Goal: Task Accomplishment & Management: Complete application form

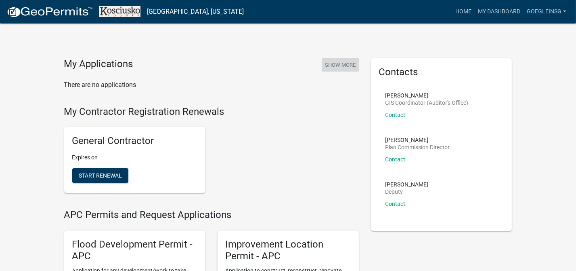
click at [331, 67] on button "Show More" at bounding box center [340, 64] width 37 height 13
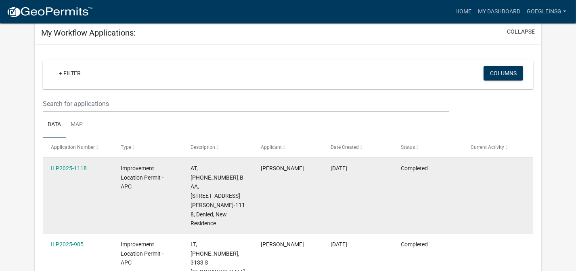
scroll to position [71, 0]
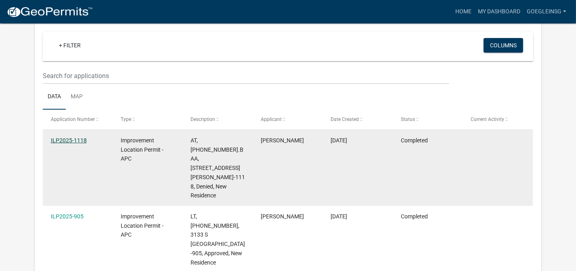
click at [61, 139] on link "ILP2025-1118" at bounding box center [69, 140] width 36 height 6
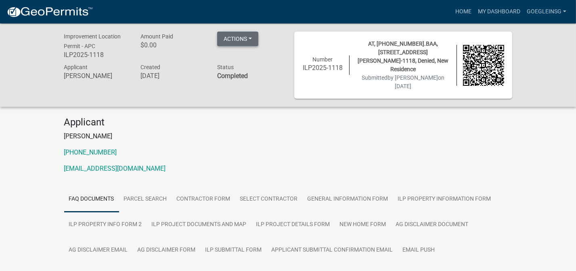
click at [254, 39] on button "Actions" at bounding box center [237, 38] width 41 height 15
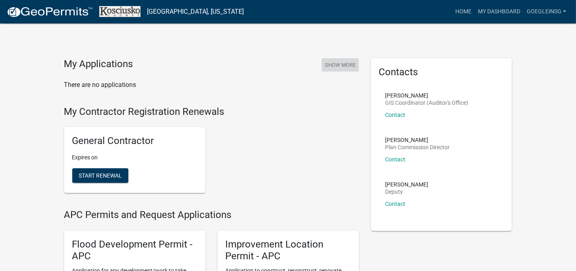
click at [335, 66] on button "Show More" at bounding box center [340, 64] width 37 height 13
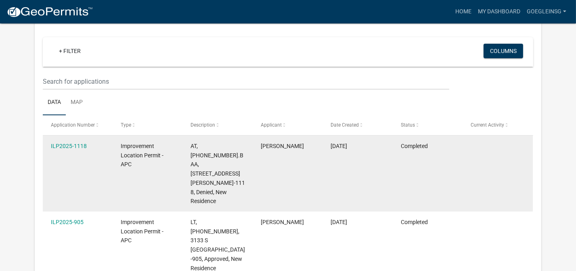
scroll to position [57, 0]
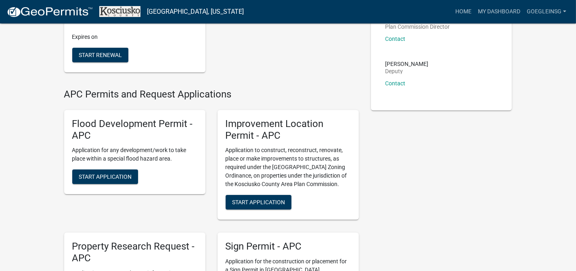
scroll to position [141, 0]
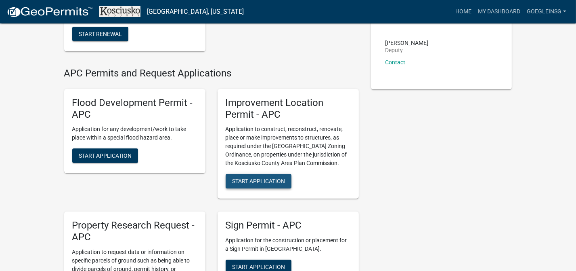
click at [251, 180] on span "Start Application" at bounding box center [258, 181] width 53 height 6
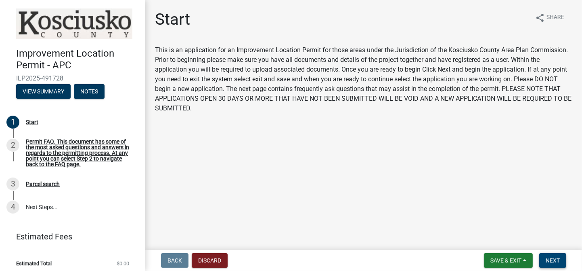
click at [552, 260] on span "Next" at bounding box center [553, 260] width 14 height 6
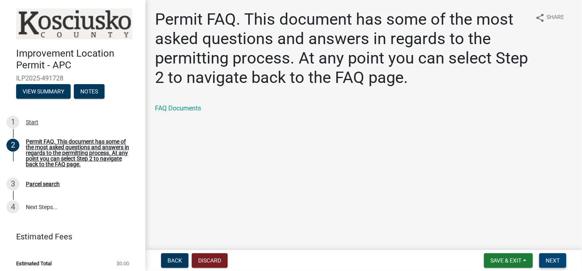
click at [554, 263] on span "Next" at bounding box center [553, 260] width 14 height 6
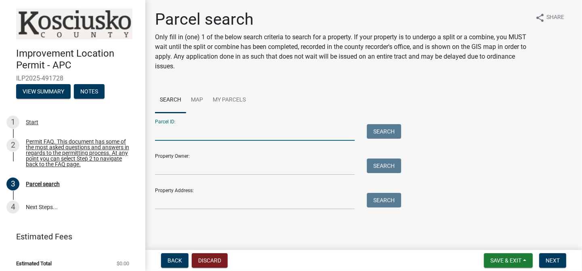
click at [168, 136] on input "Parcel ID:" at bounding box center [255, 132] width 200 height 17
type input "013-164-004.BAA"
click at [383, 128] on button "Search" at bounding box center [384, 131] width 34 height 15
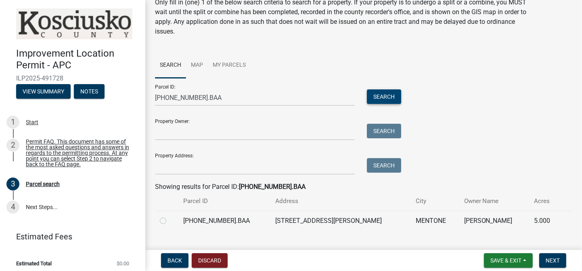
scroll to position [50, 0]
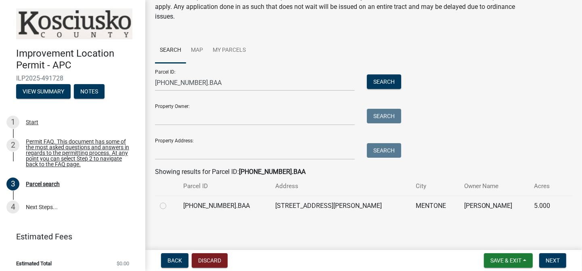
click at [170, 201] on label at bounding box center [170, 201] width 0 height 0
click at [170, 204] on input "radio" at bounding box center [172, 203] width 5 height 5
radio input "true"
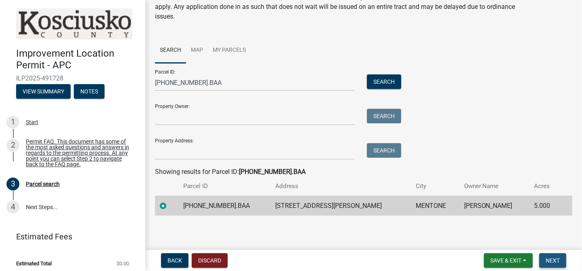
click at [552, 261] on span "Next" at bounding box center [553, 260] width 14 height 6
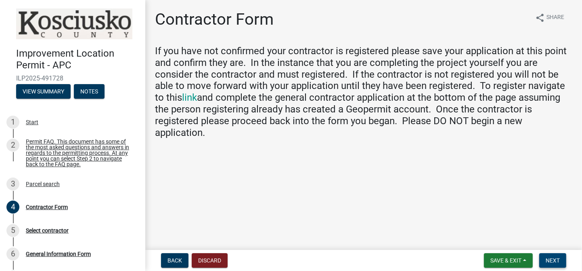
click at [554, 260] on span "Next" at bounding box center [553, 260] width 14 height 6
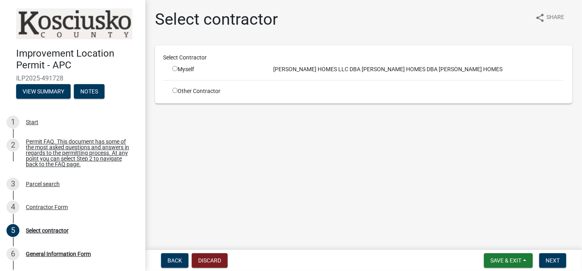
click at [174, 67] on input "radio" at bounding box center [174, 68] width 5 height 5
radio input "true"
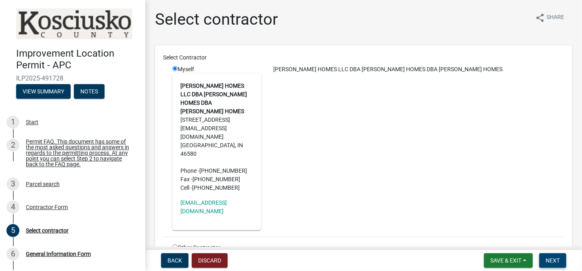
click at [548, 257] on span "Next" at bounding box center [553, 260] width 14 height 6
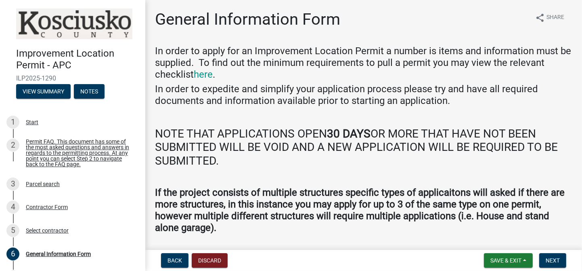
scroll to position [25, 0]
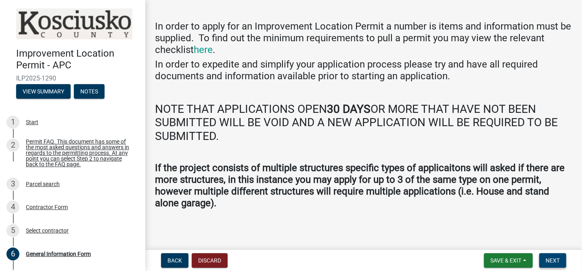
click at [556, 257] on span "Next" at bounding box center [553, 260] width 14 height 6
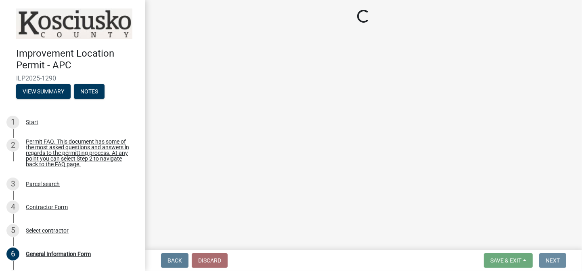
scroll to position [0, 0]
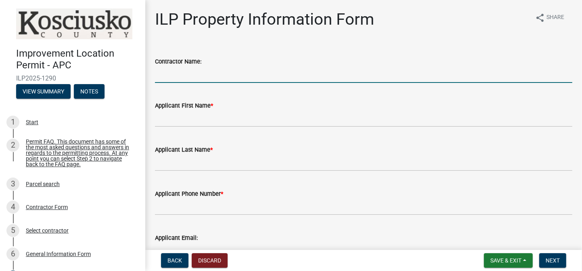
click at [172, 79] on input "Contractor Name:" at bounding box center [364, 74] width 418 height 17
type input "Goeglein Homes LLC dba Callaghan Homes"
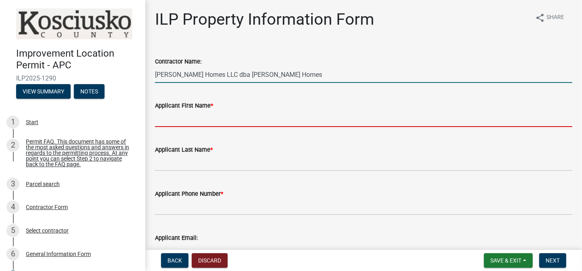
type input "Sandra"
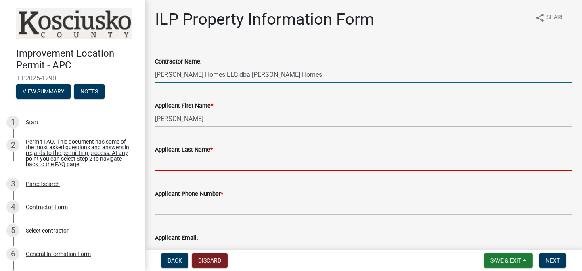
type input "Green"
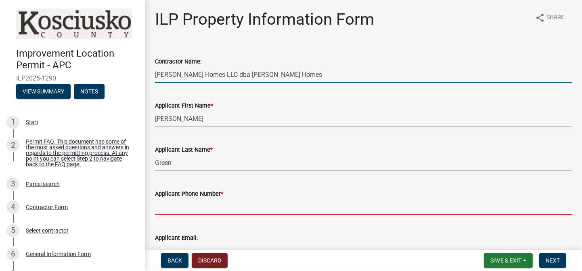
type input "574-269-7005"
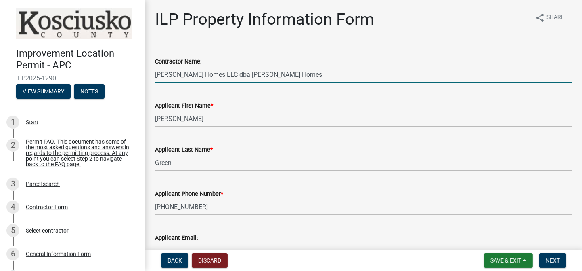
type input "sandrag.callaghanhomes@outlook.com"
type input "David E Railsback"
select select "64828b0b-a73a-4b16-bea5-02223c020af0"
type input "N/A"
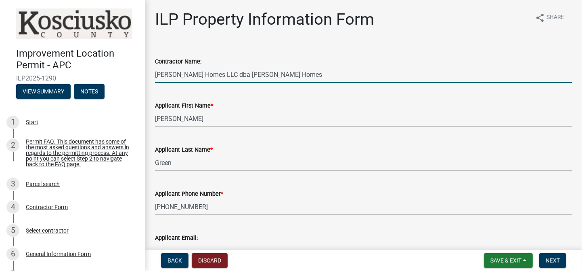
select select "64828b0b-a73a-4b16-bea5-02223c020af0"
click at [281, 74] on input "Goeglein Homes LLC dba Callaghan Homes" at bounding box center [364, 74] width 418 height 17
type input "Goeglein Homes LLC dba Callaghan Homes"
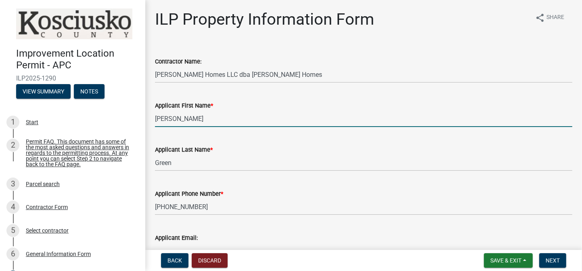
click at [175, 117] on input "Sandra" at bounding box center [364, 118] width 418 height 17
type input "Sandra"
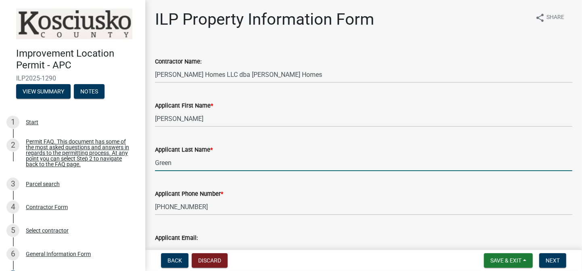
click at [310, 157] on input "Green" at bounding box center [364, 162] width 418 height 17
type input "Green"
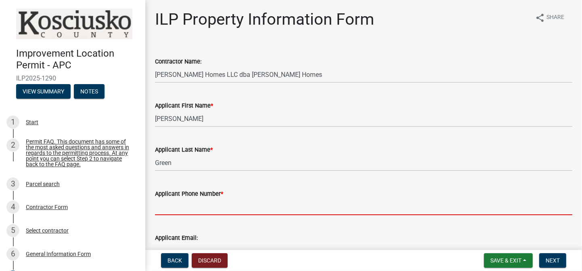
type input "5"
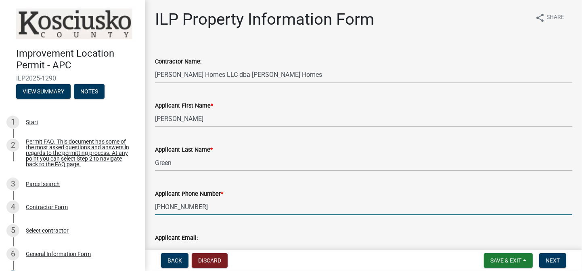
type input "574-269-7005"
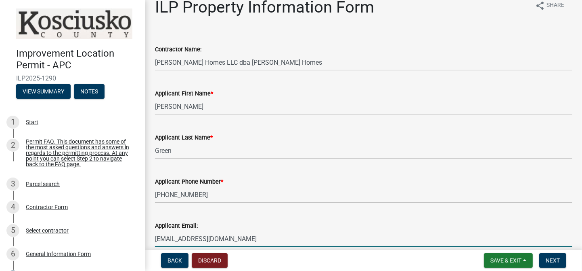
click at [273, 235] on input "sandrag.callaghanhomes@outlook.com" at bounding box center [364, 238] width 418 height 17
type input "sandrag.callaghanhomes@outlook.com"
click at [309, 238] on input "sandrag.callaghanhomes@outlook.com" at bounding box center [364, 238] width 418 height 17
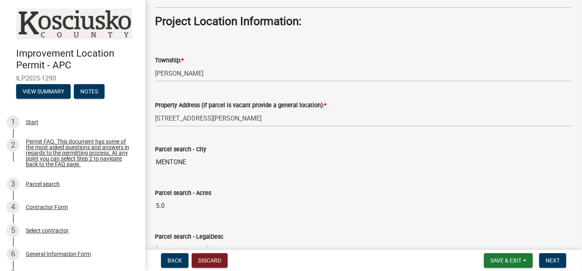
scroll to position [577, 0]
click at [185, 72] on select "Select Item... Benton - Elkhart Co Clay Etna Franklin Harrison Jackson Jefferso…" at bounding box center [364, 73] width 418 height 17
click at [184, 71] on select "Select Item... Benton - Elkhart Co Clay Etna Franklin Harrison Jackson Jefferso…" at bounding box center [364, 73] width 418 height 17
click at [155, 65] on select "Select Item... Benton - Elkhart Co Clay Etna Franklin Harrison Jackson Jefferso…" at bounding box center [364, 73] width 418 height 17
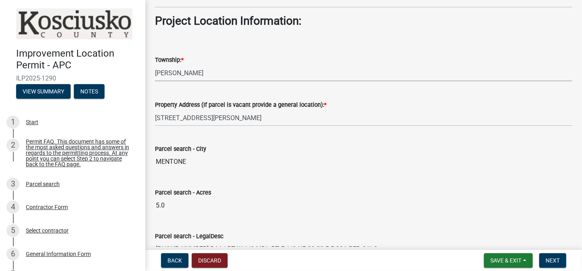
click at [181, 67] on select "Select Item... Benton - Elkhart Co Clay Etna Franklin Harrison Jackson Jefferso…" at bounding box center [364, 73] width 418 height 17
click at [155, 65] on select "Select Item... Benton - Elkhart Co Clay Etna Franklin Harrison Jackson Jefferso…" at bounding box center [364, 73] width 418 height 17
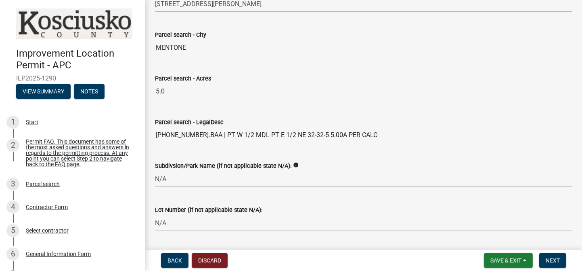
scroll to position [712, 0]
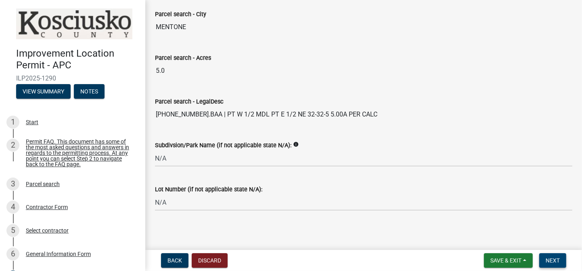
click at [550, 256] on button "Next" at bounding box center [553, 260] width 27 height 15
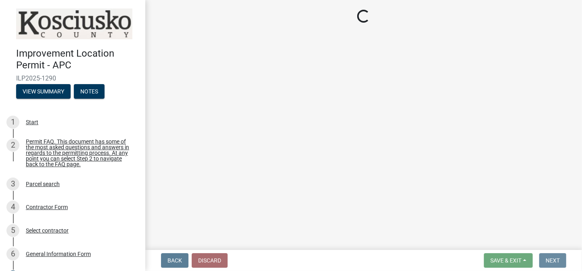
scroll to position [0, 0]
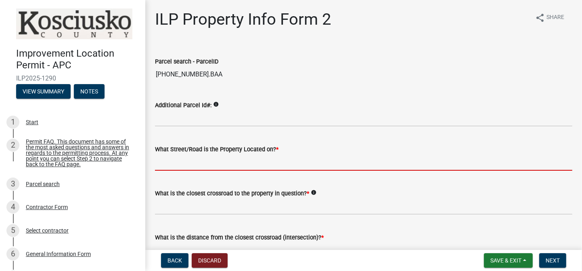
click at [168, 165] on input "What Street/Road is the Property Located on? *" at bounding box center [364, 162] width 418 height 17
type input "Shilling Road"
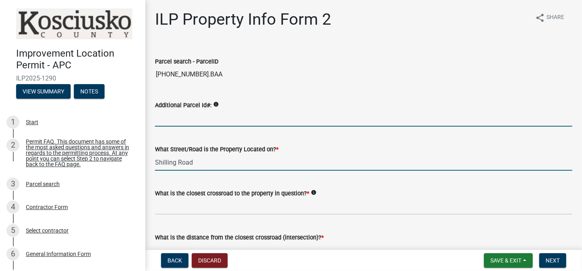
type input "013-726002-53"
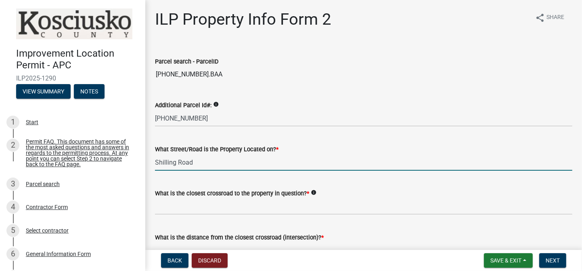
type input "600 West"
type input "968.5"
type input "475'"
type input "380"
type input "5"
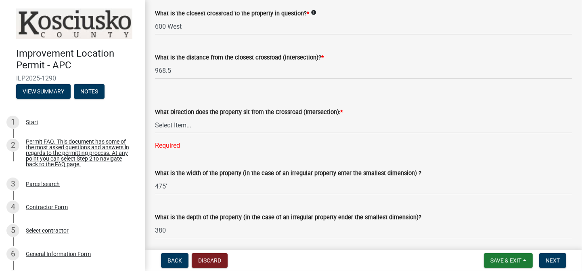
scroll to position [212, 0]
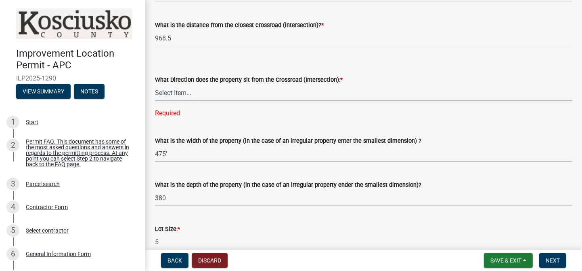
click at [173, 94] on select "Select Item... N NE NW S SE SW E W" at bounding box center [364, 92] width 418 height 17
click at [155, 84] on select "Select Item... N NE NW S SE SW E W" at bounding box center [364, 92] width 418 height 17
select select "6e91c93c-81b9-4f5f-83ef-fc19143fff9c"
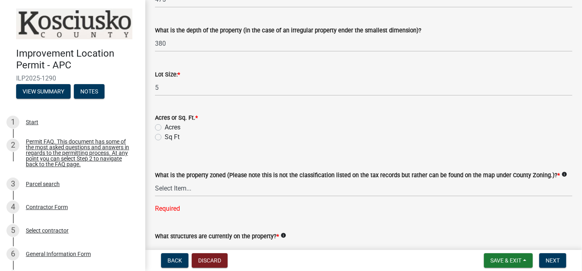
scroll to position [353, 0]
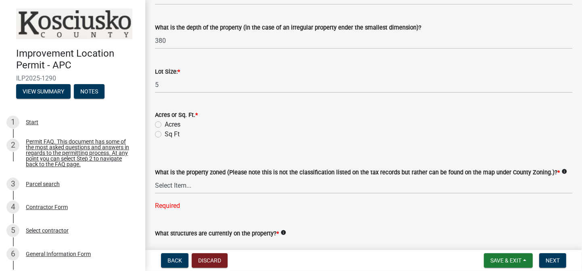
click at [165, 122] on label "Acres" at bounding box center [173, 125] width 16 height 10
click at [165, 122] on input "Acres" at bounding box center [167, 122] width 5 height 5
radio input "true"
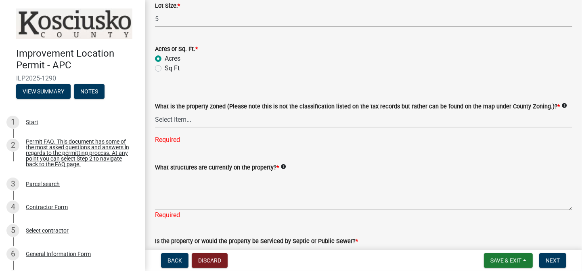
scroll to position [424, 0]
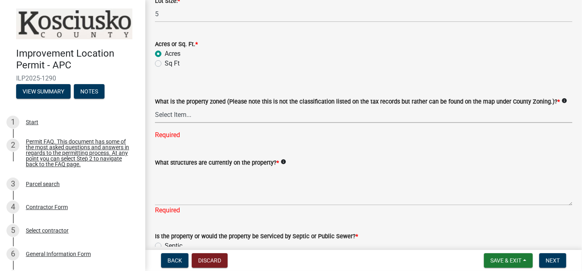
click at [191, 112] on select "Select Item... Agricultural Agricultural 2 Commercial Environmental Industrial …" at bounding box center [364, 114] width 418 height 17
click at [155, 106] on select "Select Item... Agricultural Agricultural 2 Commercial Environmental Industrial …" at bounding box center [364, 114] width 418 height 17
select select "1146270b-2111-4e23-bf7f-74ce85cf7041"
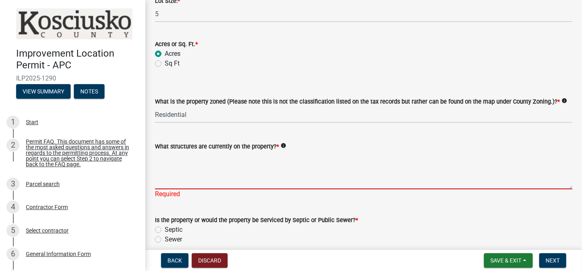
click at [168, 157] on textarea "What structures are currently on the property? *" at bounding box center [364, 170] width 418 height 38
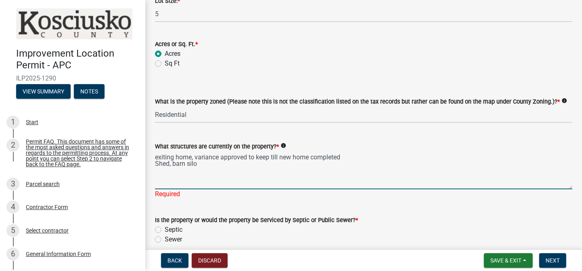
click at [169, 162] on textarea "exiting home, variance approved to keep till new home completed Shed, barn silo" at bounding box center [364, 170] width 418 height 38
click at [208, 164] on textarea "exiting home, variance approved to keep till new home completed Sheds, barn silo" at bounding box center [364, 170] width 418 height 38
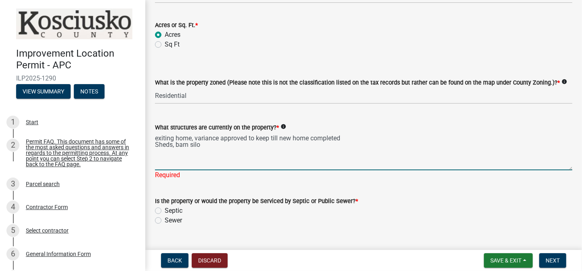
scroll to position [459, 0]
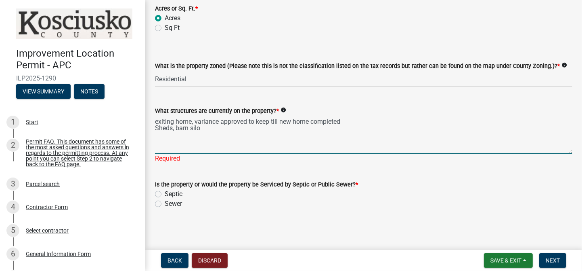
type textarea "exiting home, variance approved to keep till new home completed Sheds, barn silo"
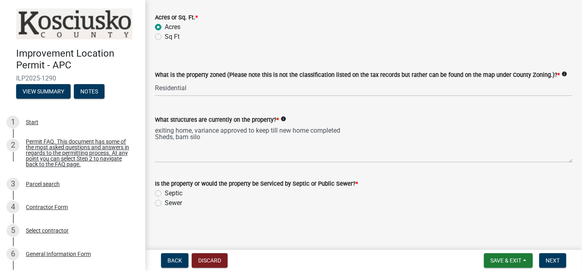
click at [165, 193] on label "Septic" at bounding box center [174, 193] width 18 height 10
click at [165, 193] on input "Septic" at bounding box center [167, 190] width 5 height 5
radio input "true"
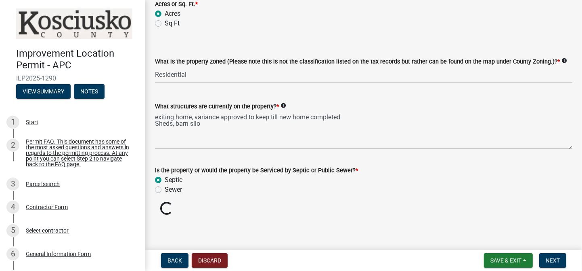
scroll to position [449, 0]
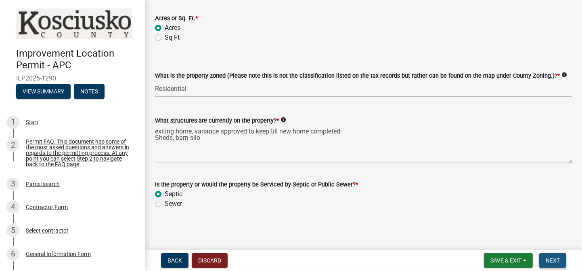
click at [554, 259] on span "Next" at bounding box center [553, 260] width 14 height 6
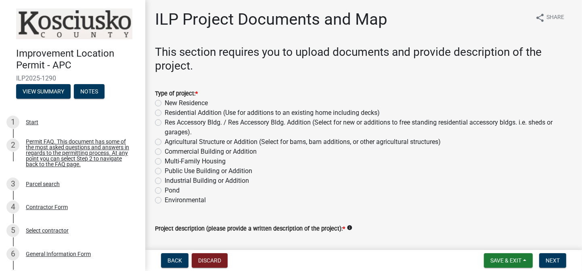
click at [165, 103] on label "New Residence" at bounding box center [186, 103] width 43 height 10
click at [165, 103] on input "New Residence" at bounding box center [167, 100] width 5 height 5
radio input "true"
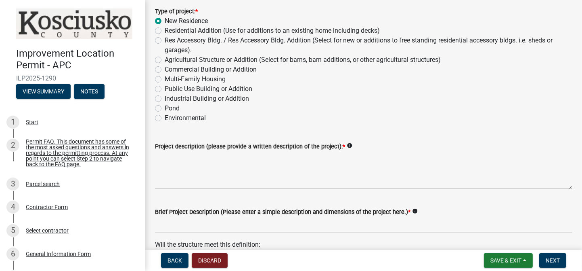
scroll to position [71, 0]
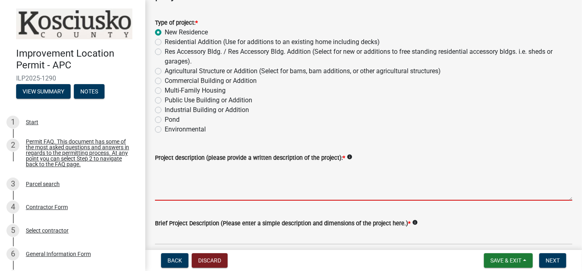
click at [175, 168] on textarea "Project description (please provide a written description of the project): *" at bounding box center [364, 181] width 418 height 38
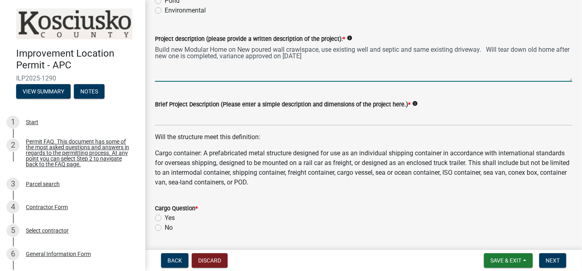
scroll to position [212, 0]
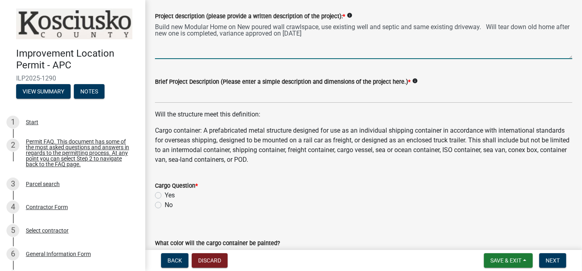
type textarea "Build new Modular Home on New poured wall crawlspace, use existing well and sep…"
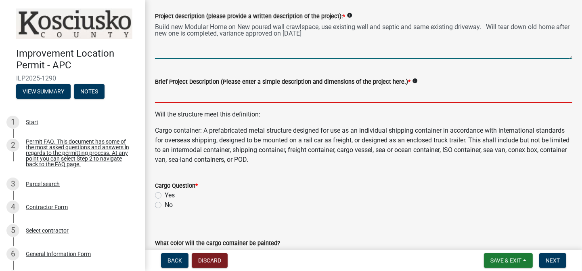
click at [166, 97] on input "Brief Project Description (Please enter a simple description and dimensions of …" at bounding box center [364, 94] width 418 height 17
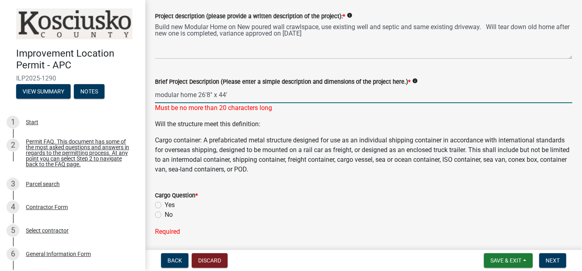
click at [233, 95] on input "modular home 26'8" x 44'" at bounding box center [364, 94] width 418 height 17
type input "modular home 26'8 x 44'"
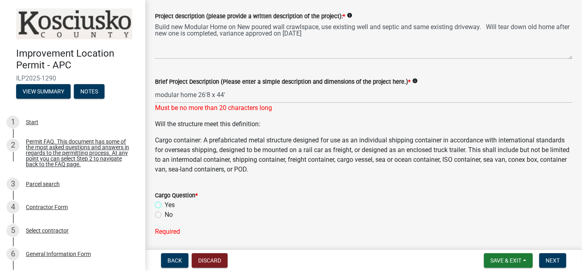
scroll to position [282, 0]
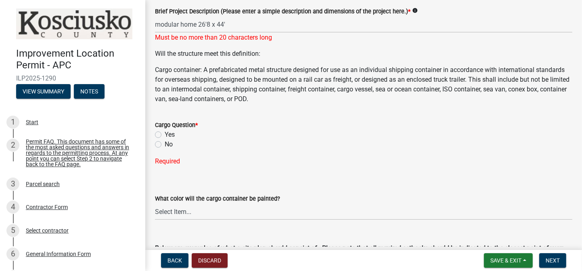
click at [165, 143] on label "No" at bounding box center [169, 144] width 8 height 10
click at [165, 143] on input "No" at bounding box center [167, 141] width 5 height 5
radio input "true"
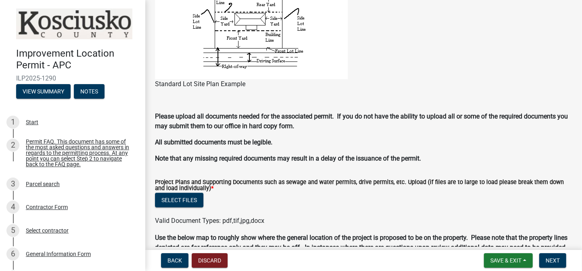
scroll to position [777, 0]
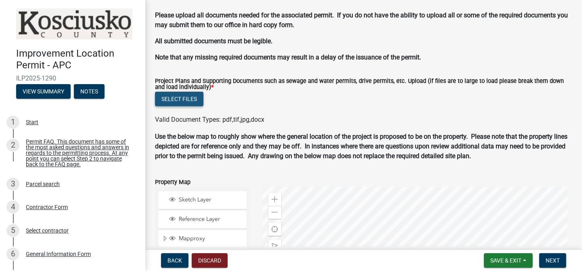
click at [193, 99] on button "Select files" at bounding box center [179, 99] width 48 height 15
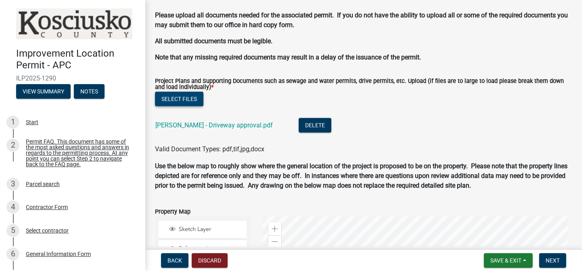
click at [170, 95] on button "Select files" at bounding box center [179, 99] width 48 height 15
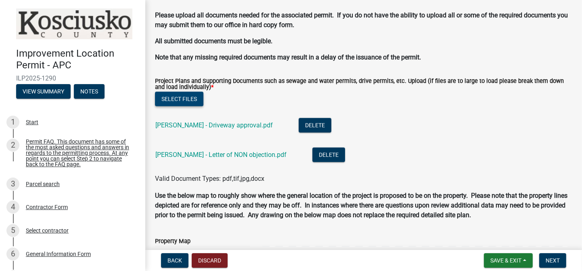
click at [177, 97] on button "Select files" at bounding box center [179, 99] width 48 height 15
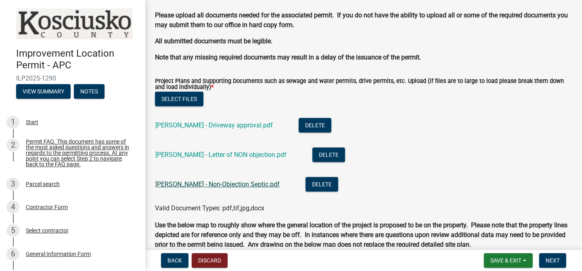
click at [233, 183] on link "Railsback - Non-Objection Septic.pdf" at bounding box center [217, 184] width 124 height 8
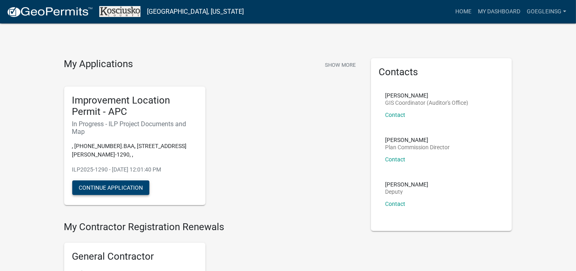
click at [91, 185] on button "Continue Application" at bounding box center [110, 187] width 77 height 15
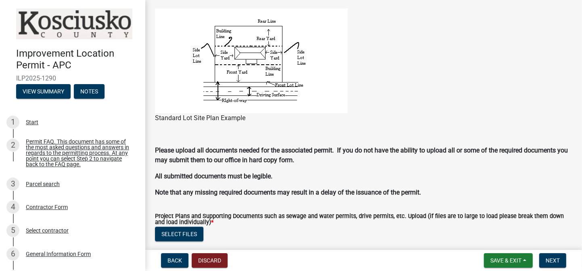
scroll to position [790, 0]
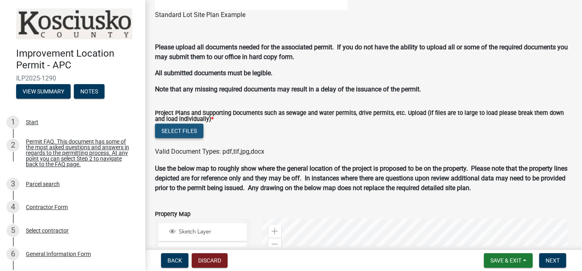
click at [177, 131] on button "Select files" at bounding box center [179, 131] width 48 height 15
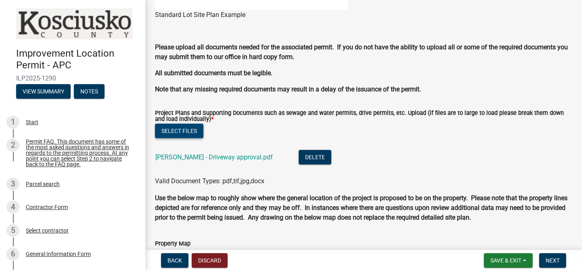
click at [191, 130] on button "Select files" at bounding box center [179, 131] width 48 height 15
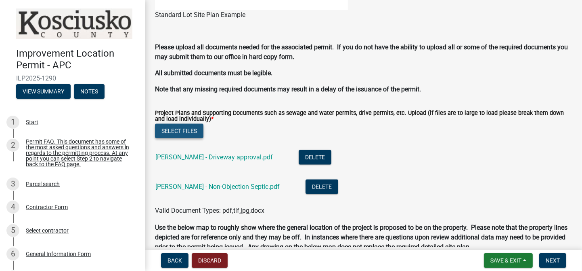
click at [183, 132] on button "Select files" at bounding box center [179, 131] width 48 height 15
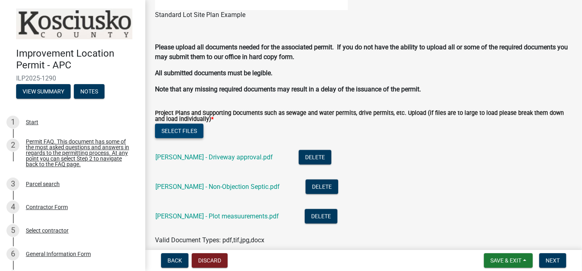
click at [168, 133] on button "Select files" at bounding box center [179, 131] width 48 height 15
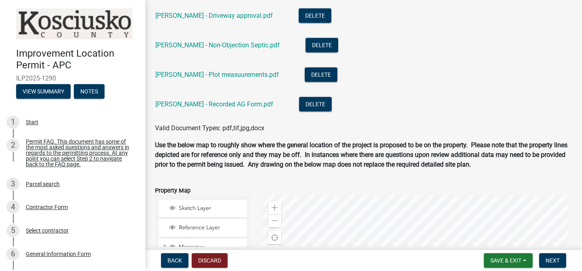
scroll to position [861, 0]
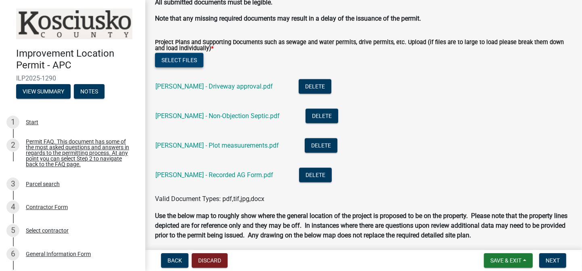
click at [177, 59] on button "Select files" at bounding box center [179, 60] width 48 height 15
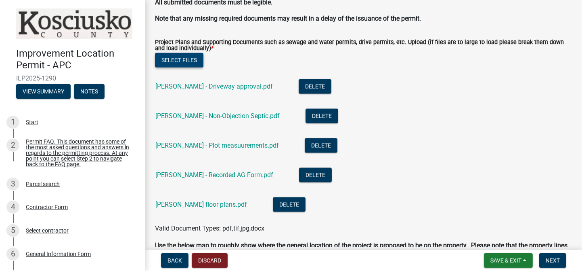
click at [189, 59] on button "Select files" at bounding box center [179, 60] width 48 height 15
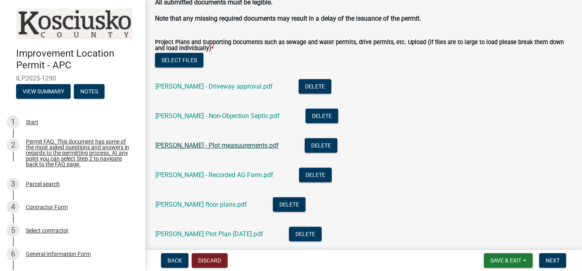
click at [204, 144] on link "Railsback - Plot measuurements.pdf" at bounding box center [217, 145] width 124 height 8
click at [217, 231] on link "Railsback Plot Plan 8-28-25.pdf" at bounding box center [209, 234] width 108 height 8
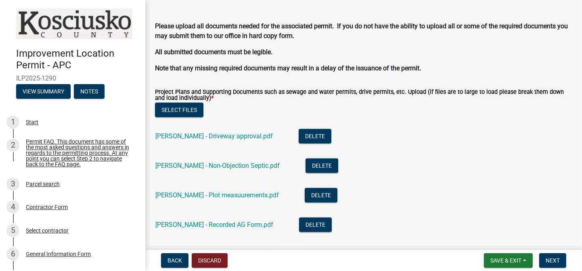
scroll to position [790, 0]
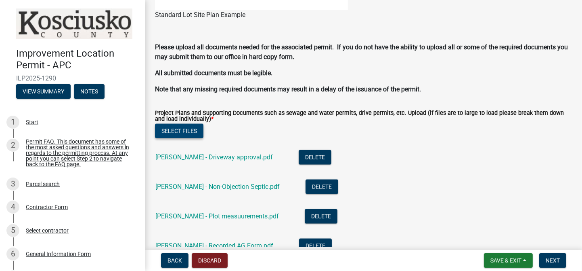
click at [199, 127] on button "Select files" at bounding box center [179, 131] width 48 height 15
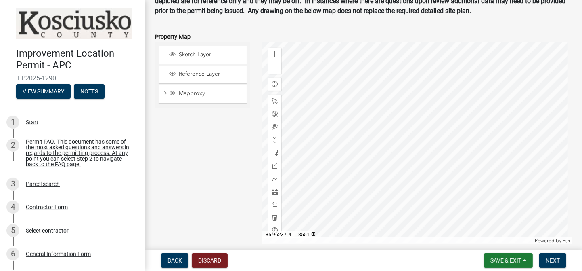
scroll to position [1179, 0]
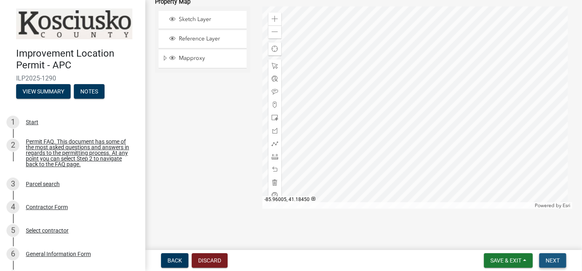
click at [550, 259] on span "Next" at bounding box center [553, 260] width 14 height 6
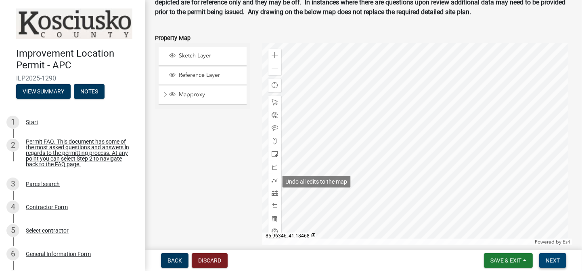
scroll to position [1231, 0]
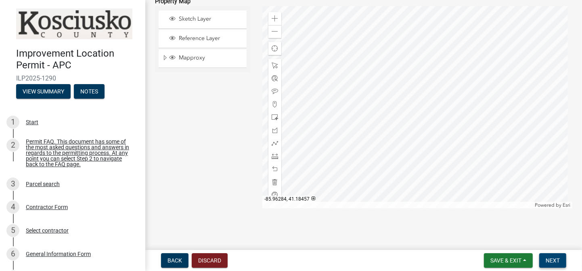
click at [552, 260] on span "Next" at bounding box center [553, 260] width 14 height 6
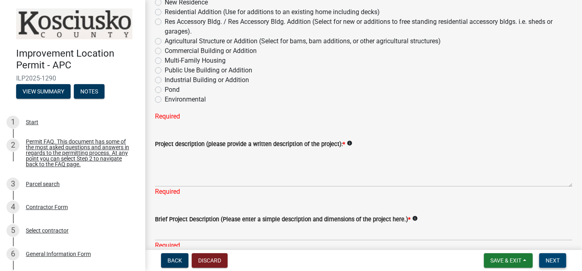
scroll to position [0, 0]
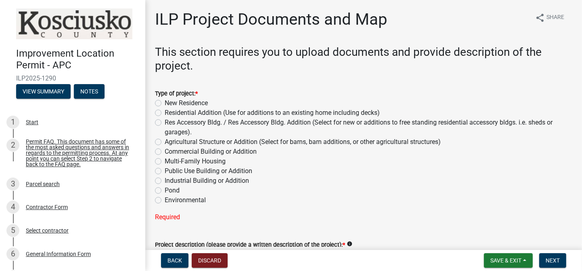
click at [165, 102] on label "New Residence" at bounding box center [186, 103] width 43 height 10
click at [165, 102] on input "New Residence" at bounding box center [167, 100] width 5 height 5
radio input "true"
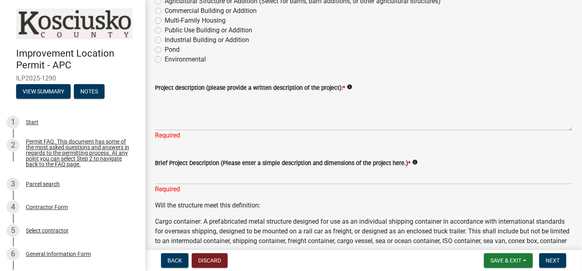
scroll to position [141, 0]
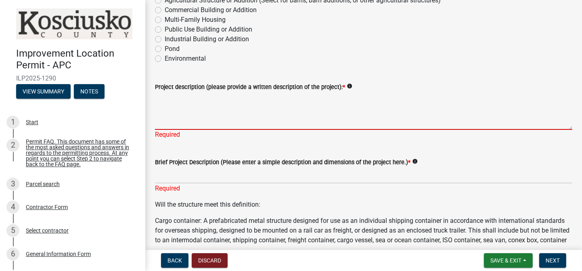
click at [157, 97] on textarea "Project description (please provide a written description of the project): *" at bounding box center [364, 111] width 418 height 38
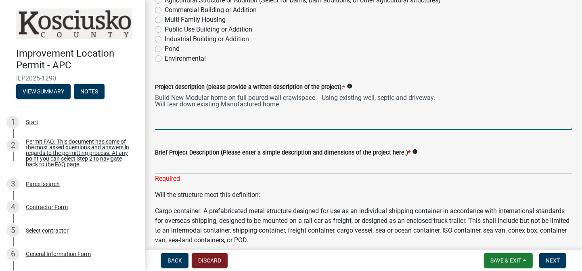
click at [284, 105] on textarea "Build New Modular home on full poured wall crawlspace. Using existing well, sep…" at bounding box center [364, 111] width 418 height 38
type textarea "Build New Modular home on full poured wall crawlspace. Using existing well, sep…"
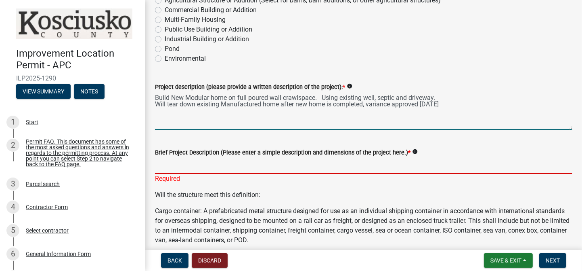
click at [177, 165] on input "Brief Project Description (Please enter a simple description and dimensions of …" at bounding box center [364, 165] width 418 height 17
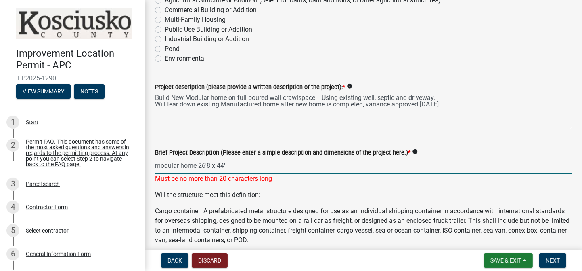
click at [233, 168] on input "modular home 26'8 x 44'" at bounding box center [364, 165] width 418 height 17
click at [212, 164] on input "Modular Home 26'8" x 44'" at bounding box center [364, 165] width 418 height 17
click at [229, 164] on input "Modular Home 26'8 x 44'" at bounding box center [364, 165] width 418 height 17
click at [210, 166] on input "Modular Home 26'8 x 44" at bounding box center [364, 165] width 418 height 17
click at [197, 163] on input "Modular Home 26'8 x 44" at bounding box center [364, 165] width 418 height 17
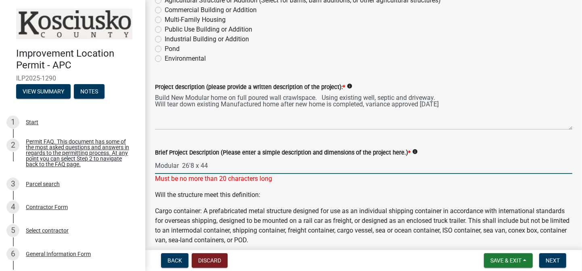
click at [216, 166] on input "Modular 26'8 x 44" at bounding box center [364, 165] width 418 height 17
type input "Modular 26'8 x 44"
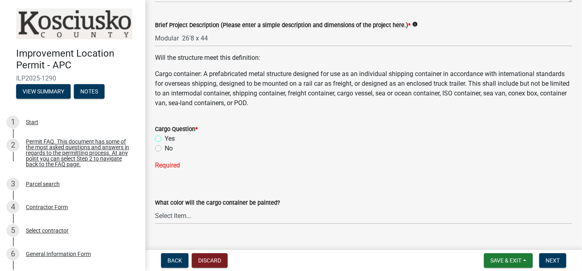
scroll to position [282, 0]
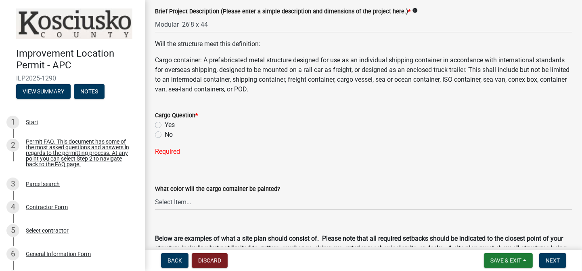
click at [165, 135] on label "No" at bounding box center [169, 135] width 8 height 10
click at [165, 135] on input "No" at bounding box center [167, 132] width 5 height 5
radio input "true"
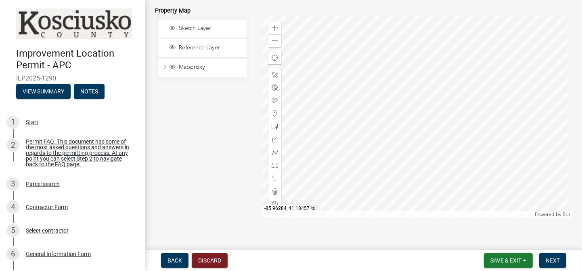
scroll to position [1125, 0]
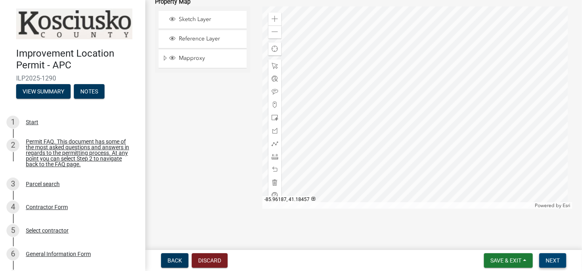
click at [560, 260] on span "Next" at bounding box center [553, 260] width 14 height 6
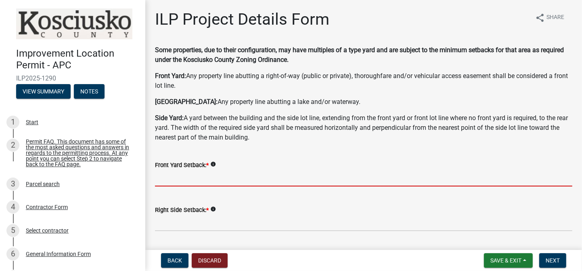
click at [174, 182] on input "text" at bounding box center [364, 178] width 418 height 17
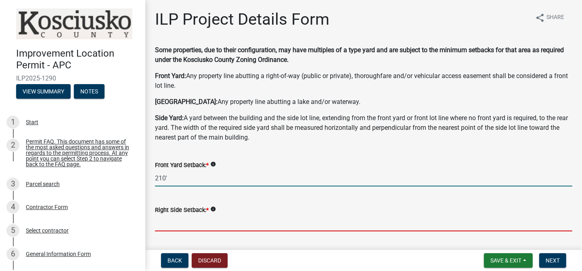
type input "210.0"
click at [187, 223] on input "text" at bounding box center [364, 222] width 418 height 17
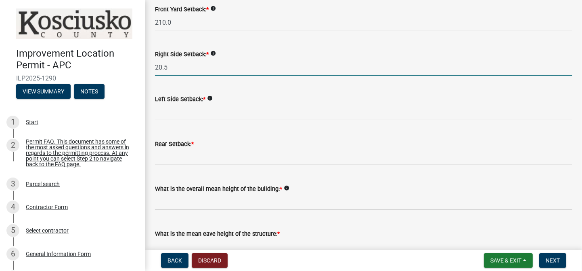
scroll to position [212, 0]
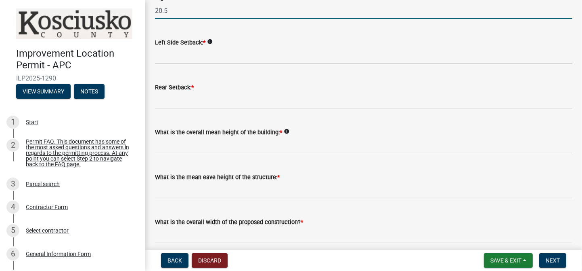
type input "20.5"
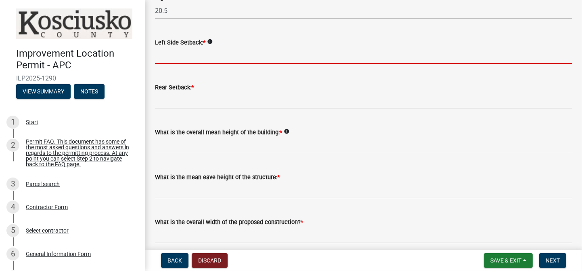
click at [157, 59] on input "text" at bounding box center [364, 55] width 418 height 17
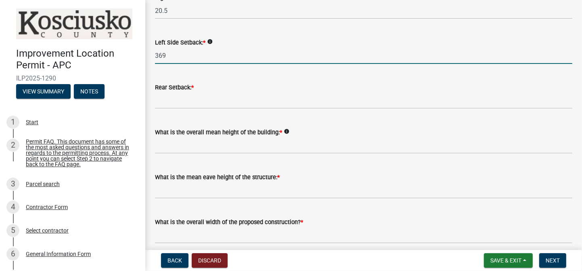
type input "369.0"
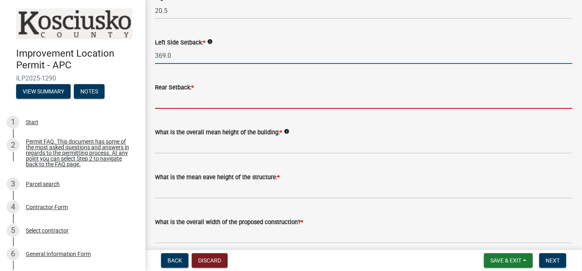
type input "228.0"
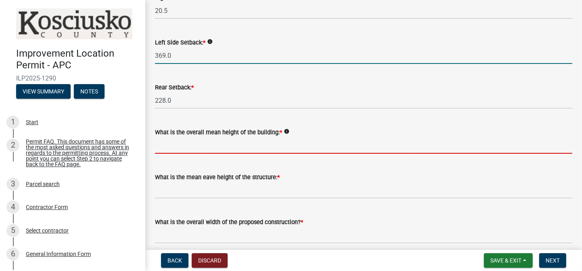
type input "15.0"
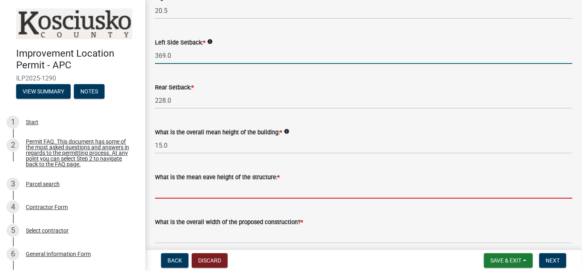
type input "8.0"
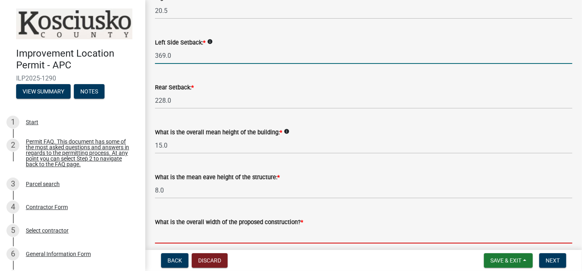
type input "68.00"
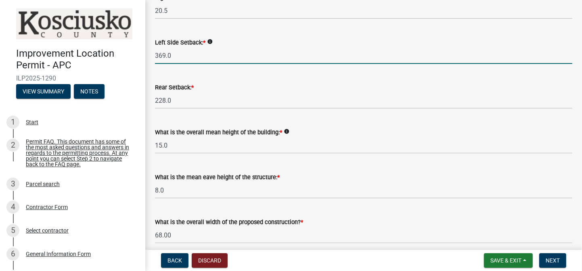
type input "27"
type input "3"
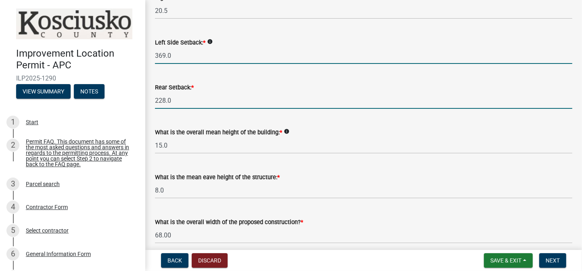
type input "27.00"
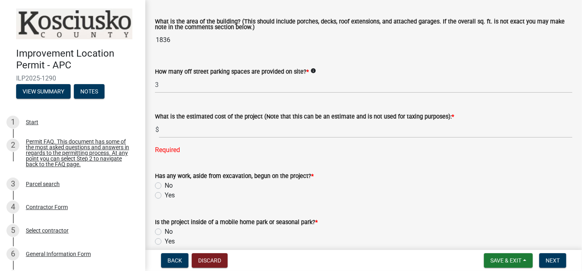
scroll to position [565, 0]
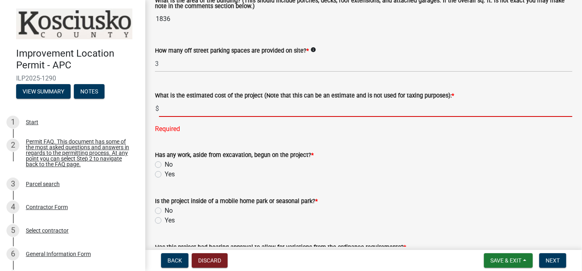
click at [167, 106] on input "text" at bounding box center [366, 108] width 414 height 17
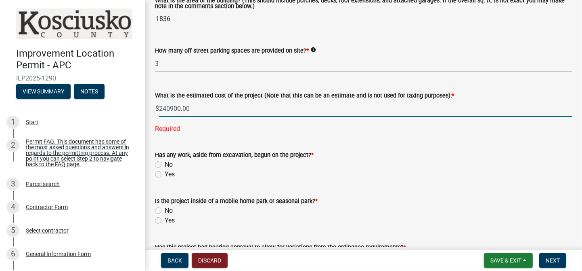
type input "240900"
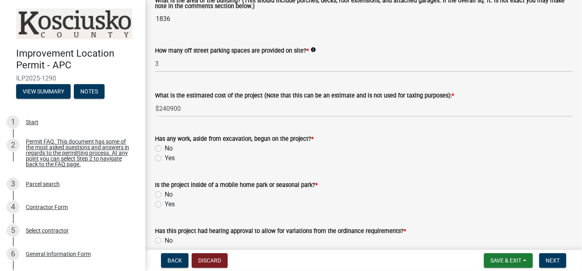
click at [156, 164] on wm-data-entity-input "Has any work, aside from excavation, begun on the project? * No Yes" at bounding box center [364, 147] width 418 height 46
click at [165, 195] on label "No" at bounding box center [169, 194] width 8 height 10
click at [165, 195] on input "No" at bounding box center [167, 191] width 5 height 5
radio input "true"
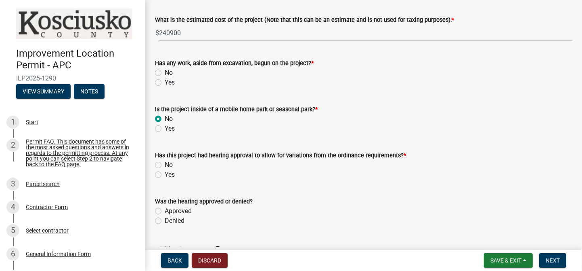
scroll to position [702, 0]
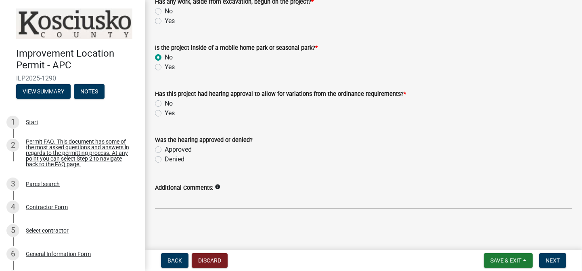
click at [165, 113] on label "Yes" at bounding box center [170, 113] width 10 height 10
click at [165, 113] on input "Yes" at bounding box center [167, 110] width 5 height 5
radio input "true"
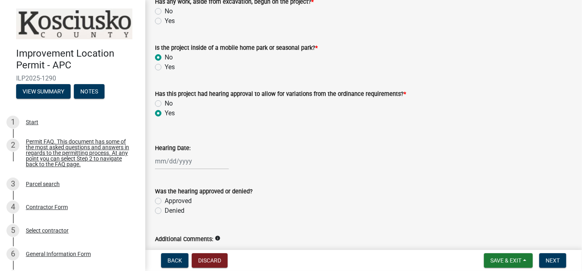
click at [165, 160] on div at bounding box center [192, 161] width 74 height 17
select select "10"
select select "2025"
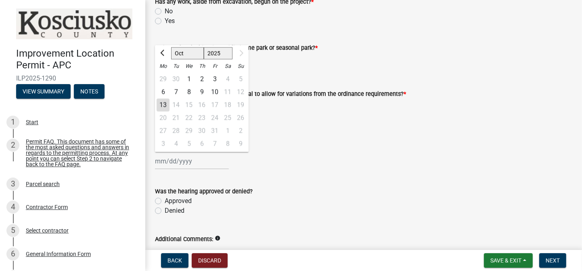
click at [164, 103] on div "13" at bounding box center [163, 105] width 13 height 13
type input "[DATE]"
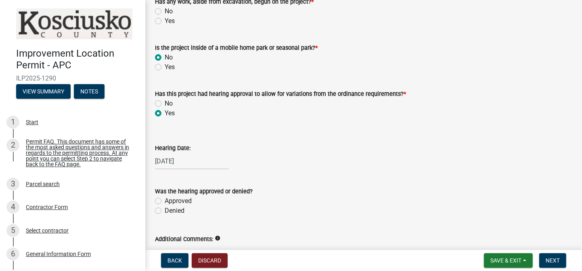
click at [165, 201] on label "Approved" at bounding box center [178, 201] width 27 height 10
click at [165, 201] on input "Approved" at bounding box center [167, 198] width 5 height 5
radio input "true"
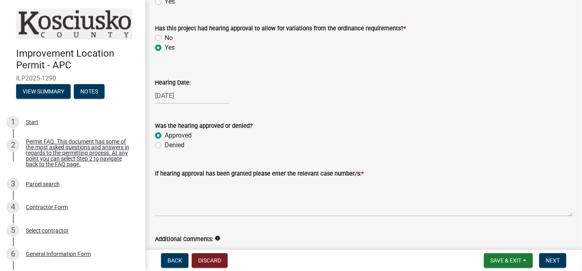
scroll to position [819, 0]
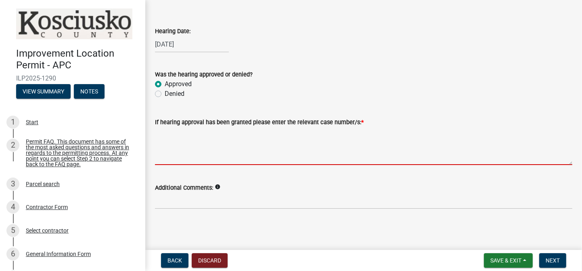
click at [156, 131] on textarea "If hearing approval has been granted please enter the relevant case number/s: *" at bounding box center [364, 146] width 418 height 38
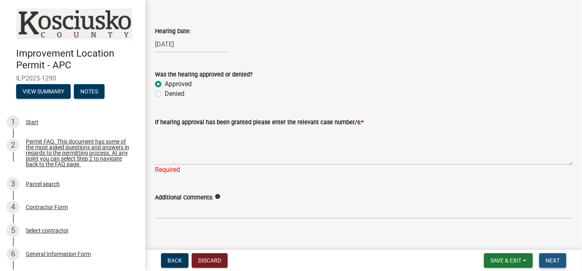
click at [554, 257] on span "Next" at bounding box center [553, 260] width 14 height 6
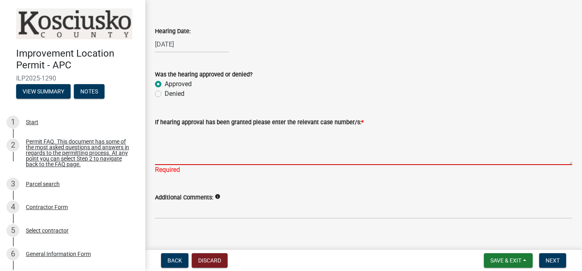
click at [167, 154] on textarea "If hearing approval has been granted please enter the relevant case number/s: *" at bounding box center [364, 146] width 418 height 38
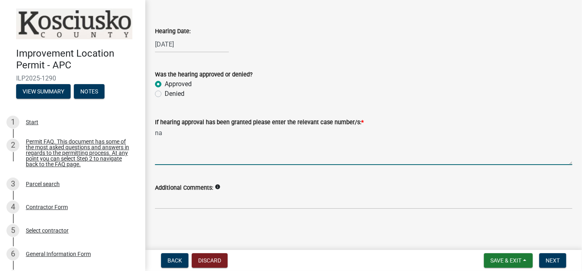
click at [166, 133] on textarea "na" at bounding box center [364, 146] width 418 height 38
type textarea "n"
type textarea "unknown"
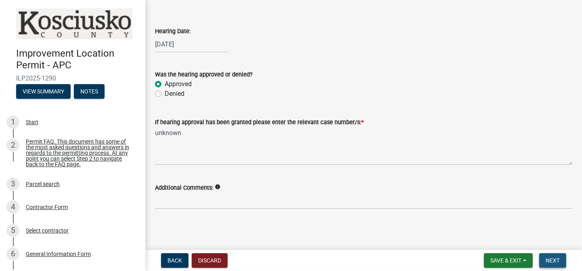
click at [554, 261] on span "Next" at bounding box center [553, 260] width 14 height 6
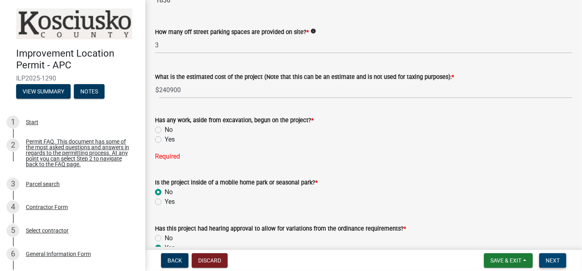
scroll to position [553, 0]
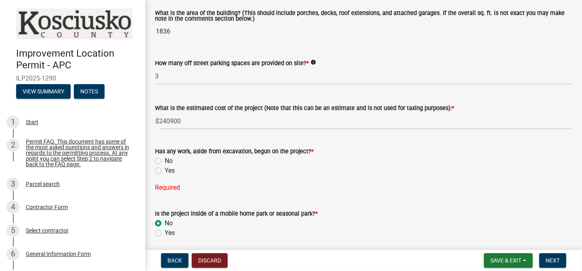
click at [165, 160] on label "No" at bounding box center [169, 161] width 8 height 10
click at [165, 160] on input "No" at bounding box center [167, 158] width 5 height 5
radio input "true"
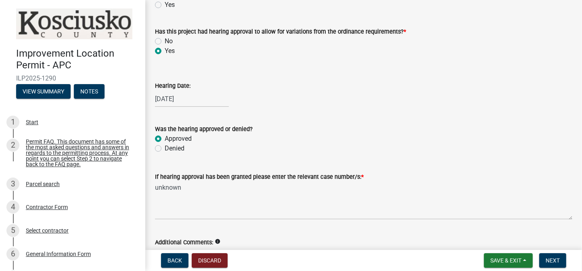
scroll to position [819, 0]
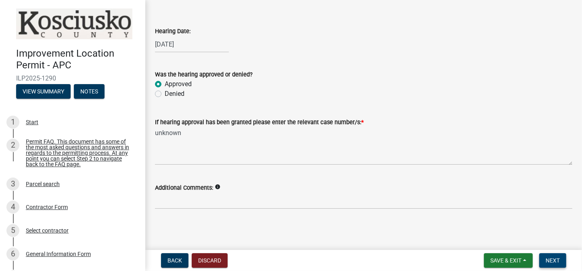
click at [553, 260] on span "Next" at bounding box center [553, 260] width 14 height 6
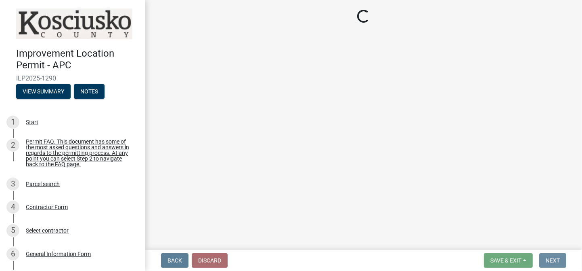
scroll to position [0, 0]
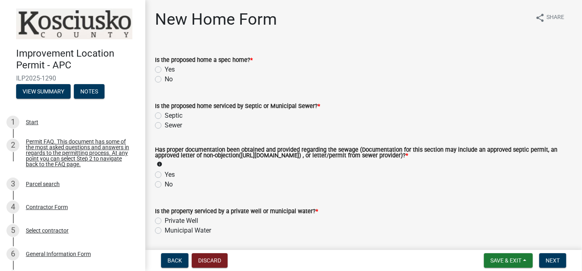
click at [165, 79] on label "No" at bounding box center [169, 79] width 8 height 10
click at [165, 79] on input "No" at bounding box center [167, 76] width 5 height 5
radio input "true"
click at [165, 115] on label "Septic" at bounding box center [174, 116] width 18 height 10
click at [165, 115] on input "Septic" at bounding box center [167, 113] width 5 height 5
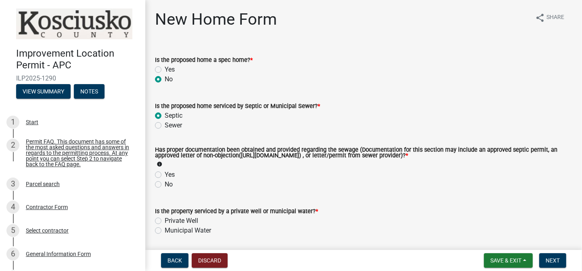
radio input "true"
click at [165, 174] on label "Yes" at bounding box center [170, 175] width 10 height 10
click at [165, 174] on input "Yes" at bounding box center [167, 172] width 5 height 5
radio input "true"
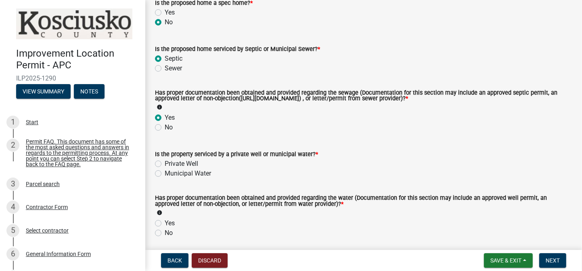
scroll to position [71, 0]
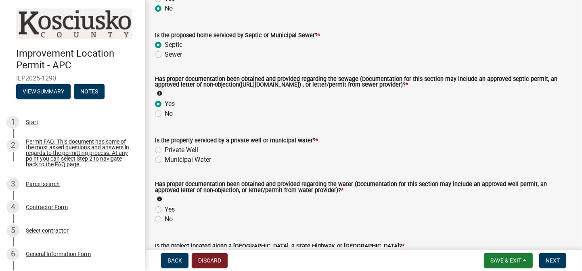
click at [165, 149] on label "Private Well" at bounding box center [182, 150] width 34 height 10
click at [165, 149] on input "Private Well" at bounding box center [167, 147] width 5 height 5
radio input "true"
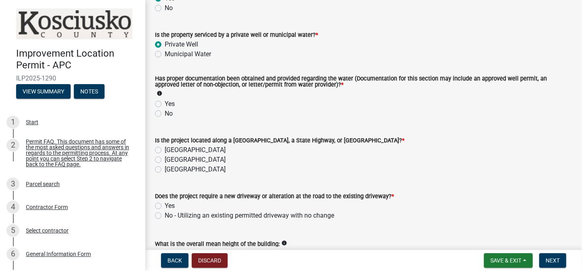
scroll to position [212, 0]
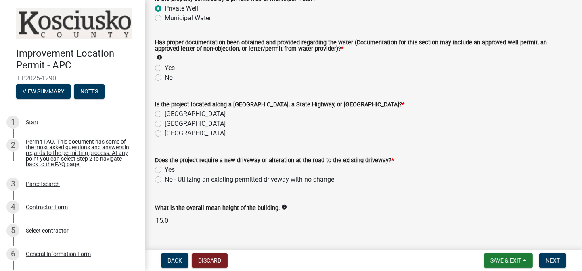
click at [165, 67] on label "Yes" at bounding box center [170, 68] width 10 height 10
click at [165, 67] on input "Yes" at bounding box center [167, 65] width 5 height 5
radio input "true"
click at [165, 113] on label "County Road" at bounding box center [195, 114] width 61 height 10
click at [165, 113] on input "County Road" at bounding box center [167, 111] width 5 height 5
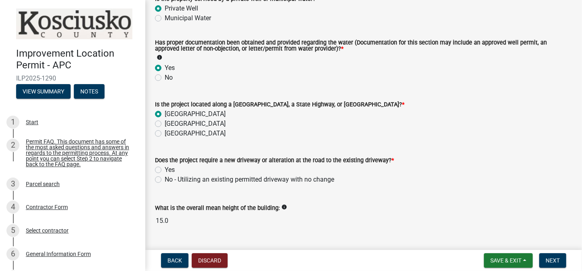
radio input "true"
click at [165, 179] on label "No - Utilizing an existing permitted driveway with no change" at bounding box center [250, 179] width 170 height 10
click at [165, 179] on input "No - Utilizing an existing permitted driveway with no change" at bounding box center [167, 176] width 5 height 5
radio input "true"
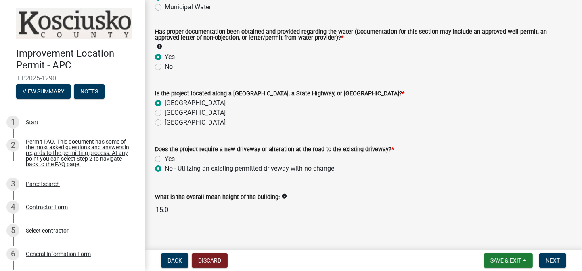
scroll to position [232, 0]
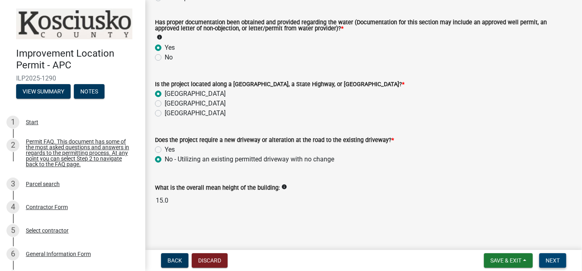
click at [558, 258] on span "Next" at bounding box center [553, 260] width 14 height 6
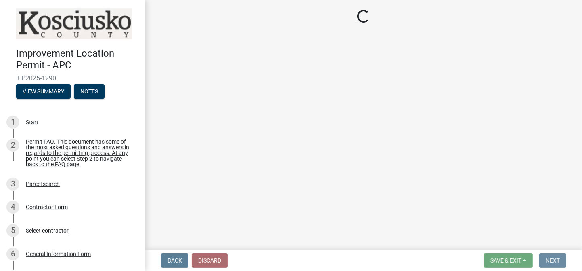
scroll to position [0, 0]
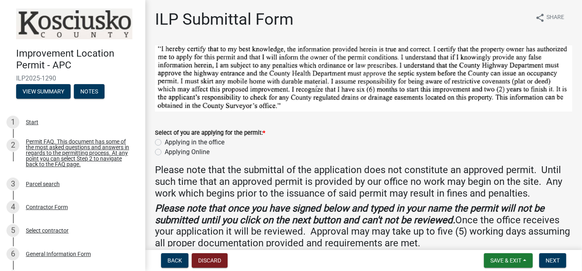
click at [165, 150] on label "Applying Online" at bounding box center [187, 152] width 45 height 10
click at [165, 150] on input "Applying Online" at bounding box center [167, 149] width 5 height 5
radio input "true"
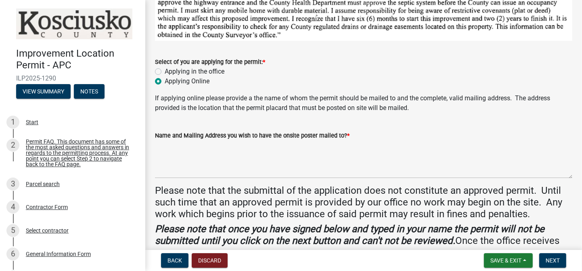
scroll to position [141, 0]
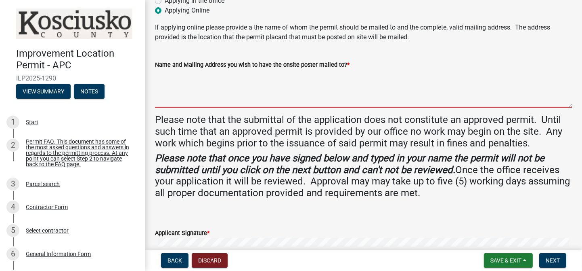
click at [161, 77] on textarea "Name and Mailing Address you wish to have the onsite poster mailed to? *" at bounding box center [364, 88] width 418 height 38
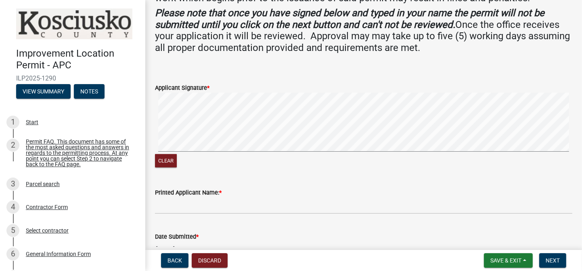
scroll to position [334, 0]
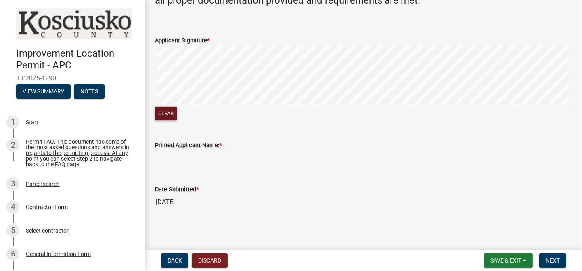
type textarea "Goeglein Homes LLC dba Callaghan Homes 3062 E US 30 Warsaw, IN 46580"
click at [166, 111] on button "Clear" at bounding box center [166, 113] width 22 height 13
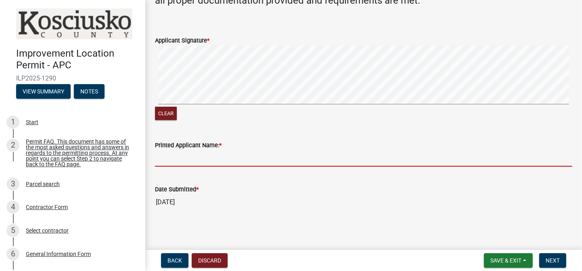
click at [157, 154] on input "Printed Applicant Name: *" at bounding box center [364, 158] width 418 height 17
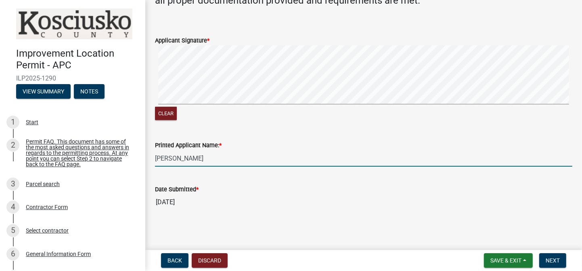
type input "[PERSON_NAME]"
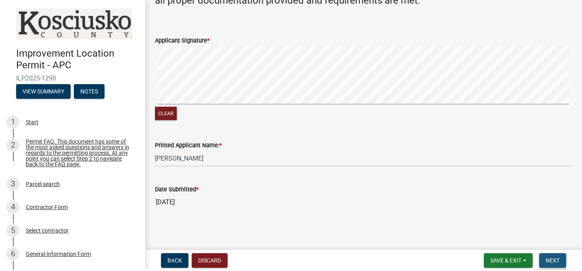
click at [556, 261] on span "Next" at bounding box center [553, 260] width 14 height 6
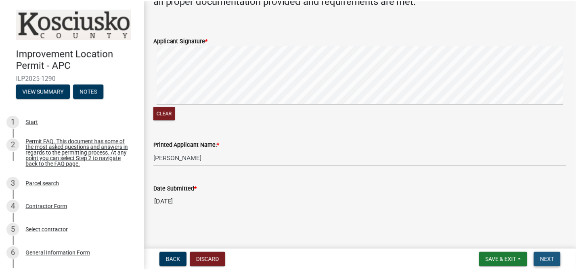
scroll to position [0, 0]
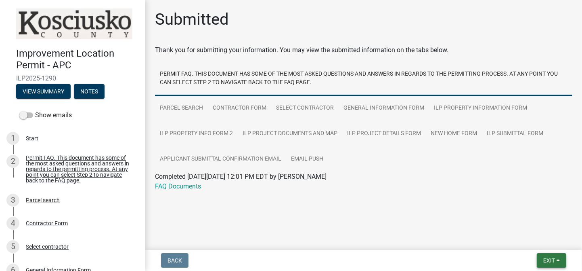
click at [552, 258] on span "Exit" at bounding box center [550, 260] width 12 height 6
click at [523, 239] on button "Save & Exit" at bounding box center [534, 238] width 65 height 19
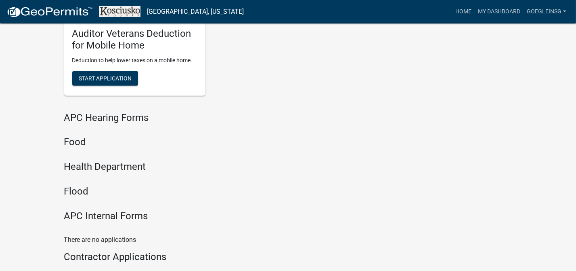
scroll to position [1058, 0]
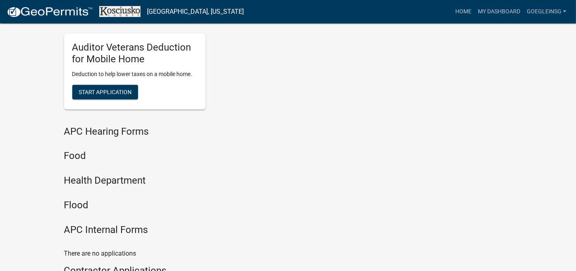
click at [124, 180] on h4 "Health Department" at bounding box center [211, 180] width 295 height 12
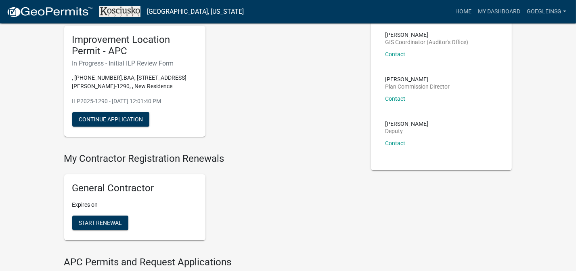
scroll to position [0, 0]
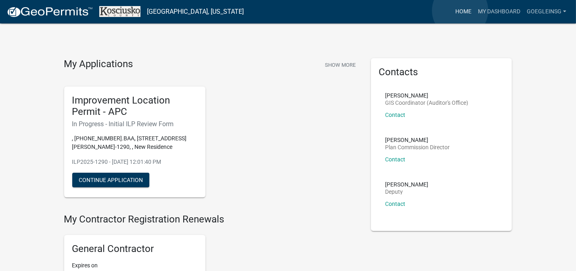
click at [460, 10] on link "Home" at bounding box center [463, 11] width 23 height 15
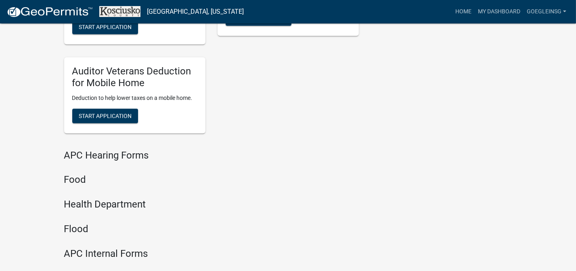
scroll to position [1058, 0]
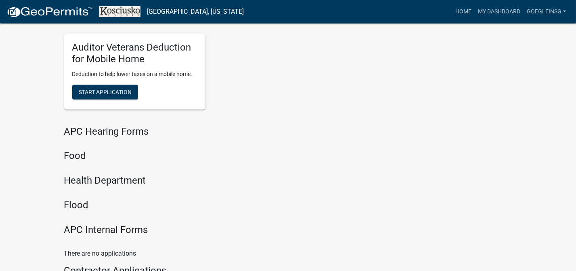
click at [82, 179] on h4 "Health Department" at bounding box center [211, 180] width 295 height 12
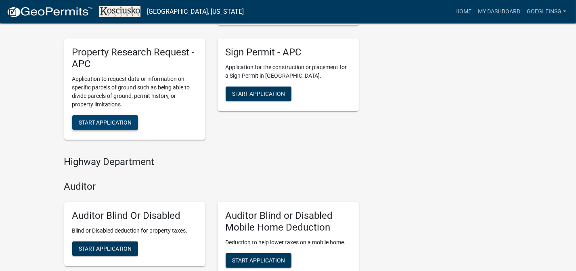
scroll to position [0, 0]
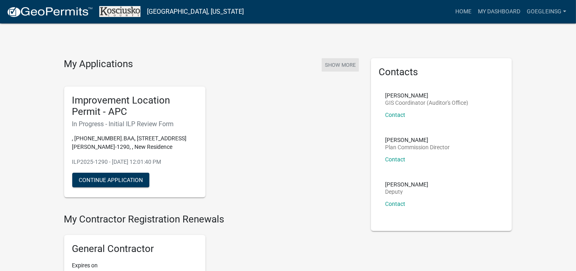
click at [336, 65] on button "Show More" at bounding box center [340, 64] width 37 height 13
